Goal: Find specific page/section: Find specific page/section

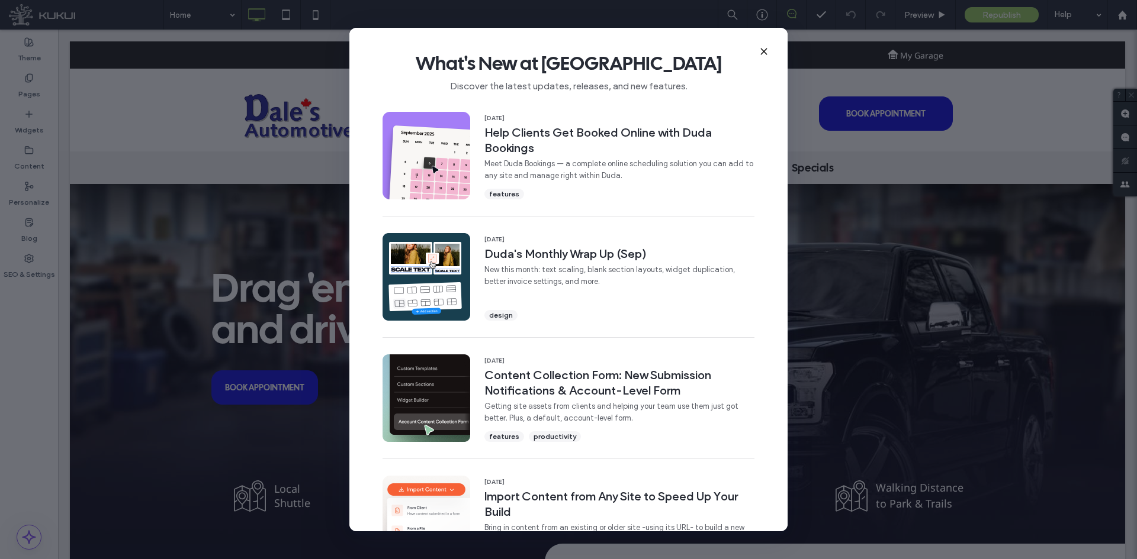
click at [768, 50] on icon at bounding box center [763, 51] width 9 height 9
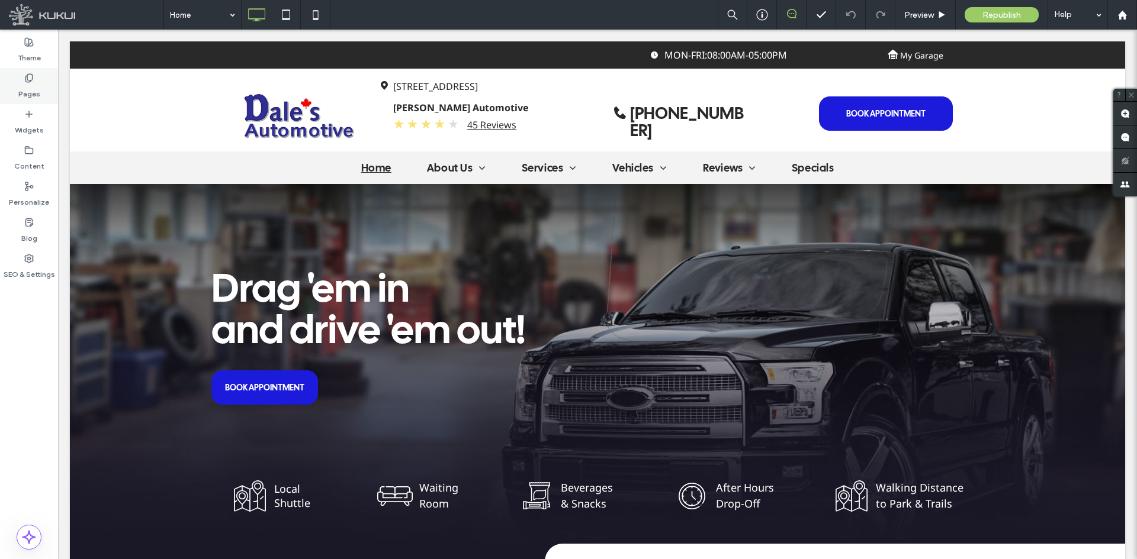
click at [18, 86] on div "Pages" at bounding box center [29, 86] width 58 height 36
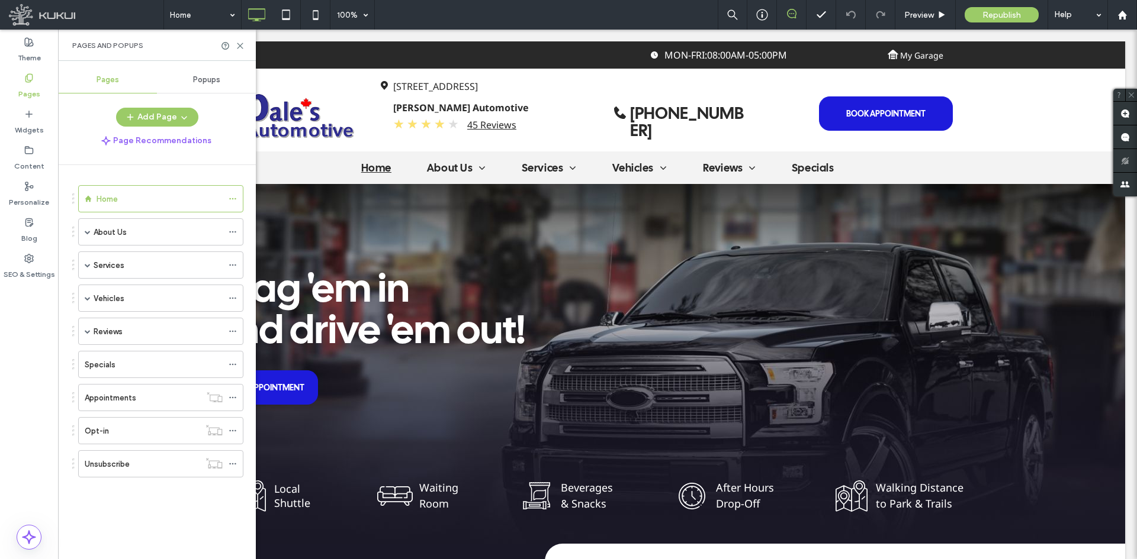
click at [215, 82] on span "Popups" at bounding box center [206, 79] width 27 height 9
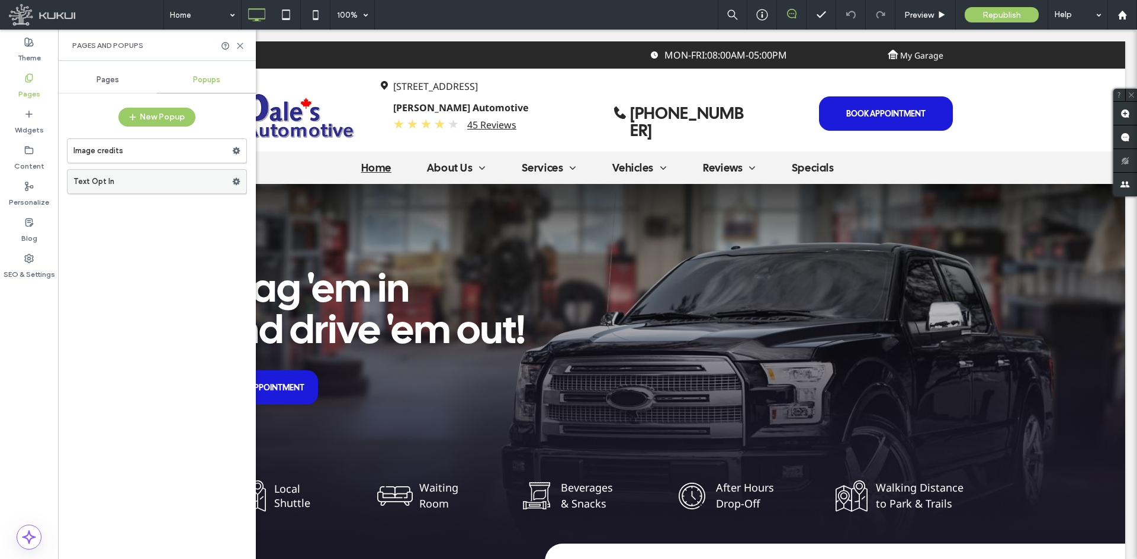
click at [185, 179] on label "Text Opt In" at bounding box center [152, 182] width 159 height 24
click at [242, 182] on div at bounding box center [568, 279] width 1137 height 559
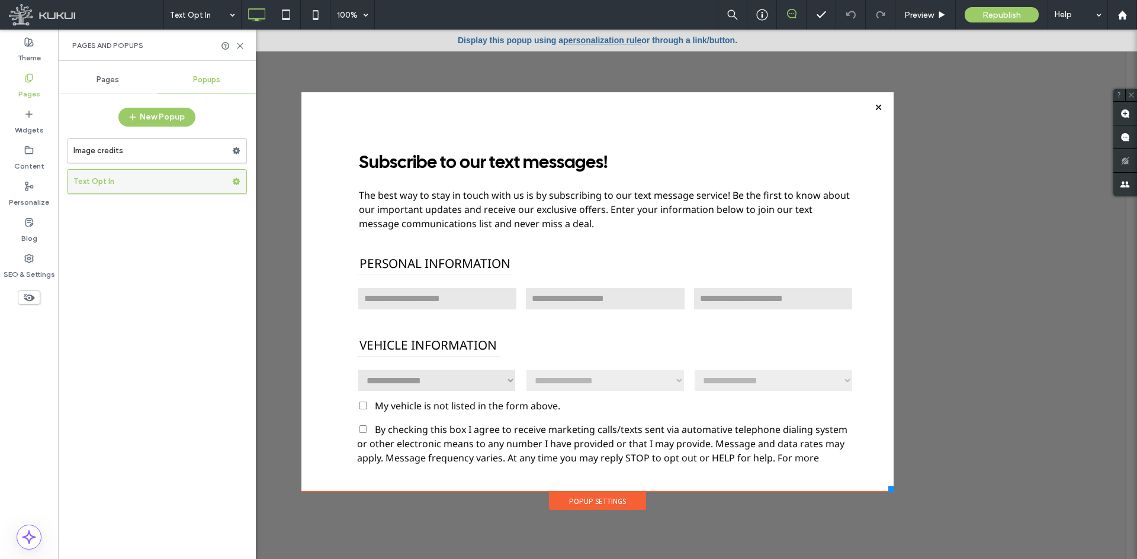
click at [239, 178] on icon at bounding box center [236, 182] width 8 height 8
click at [240, 44] on icon at bounding box center [240, 45] width 9 height 9
